Goal: Navigation & Orientation: Find specific page/section

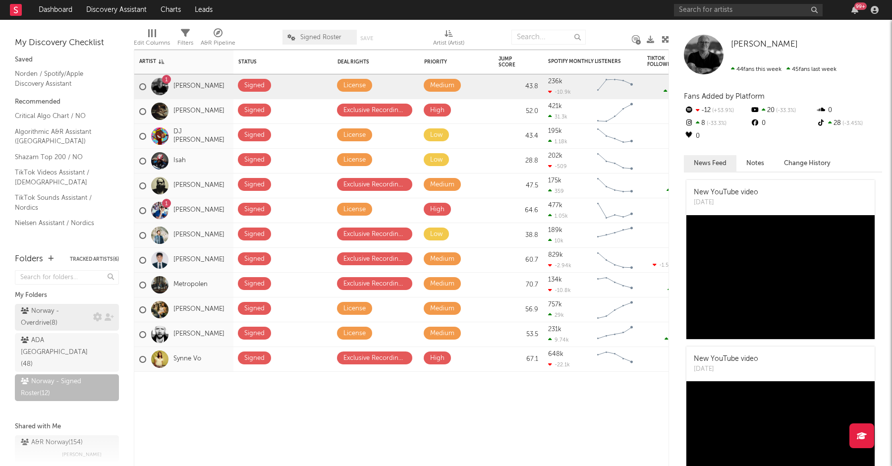
click at [62, 324] on div "Norway - Overdrive ( 8 )" at bounding box center [56, 317] width 70 height 24
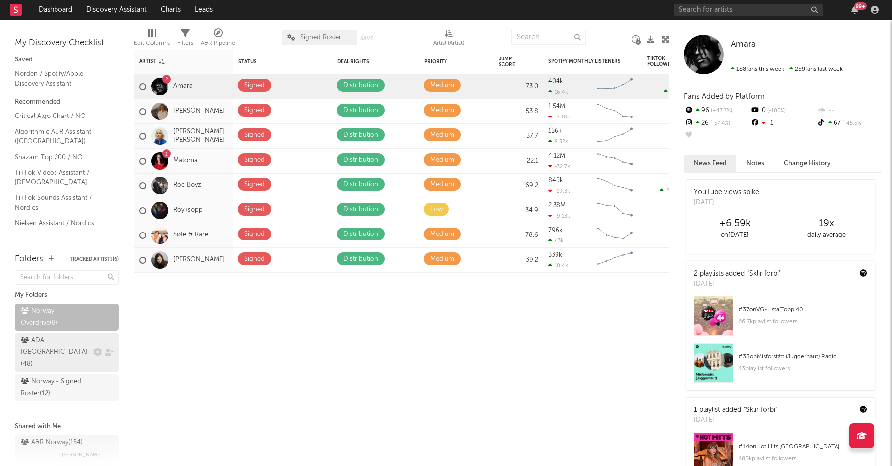
click at [65, 333] on link "ADA Norway ( 48 )" at bounding box center [67, 352] width 104 height 39
